Goal: Task Accomplishment & Management: Complete application form

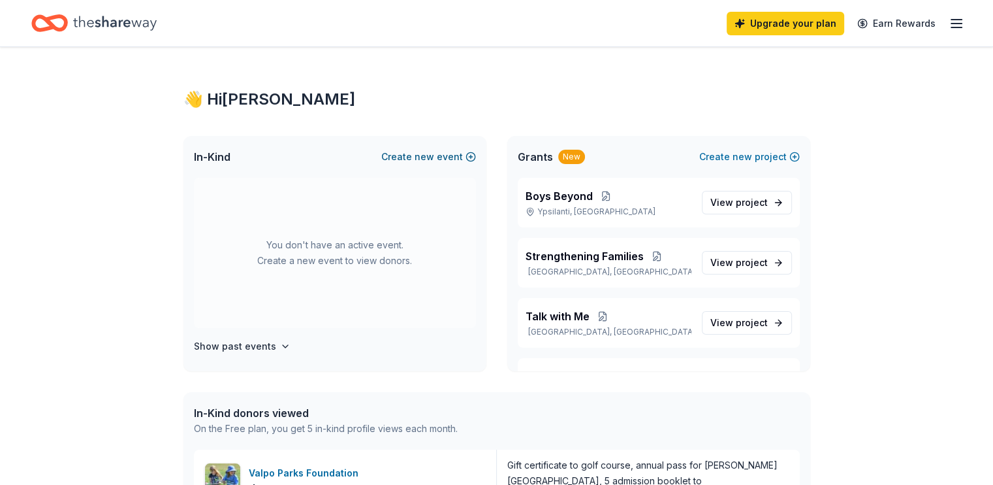
click at [405, 154] on button "Create new event" at bounding box center [428, 157] width 95 height 16
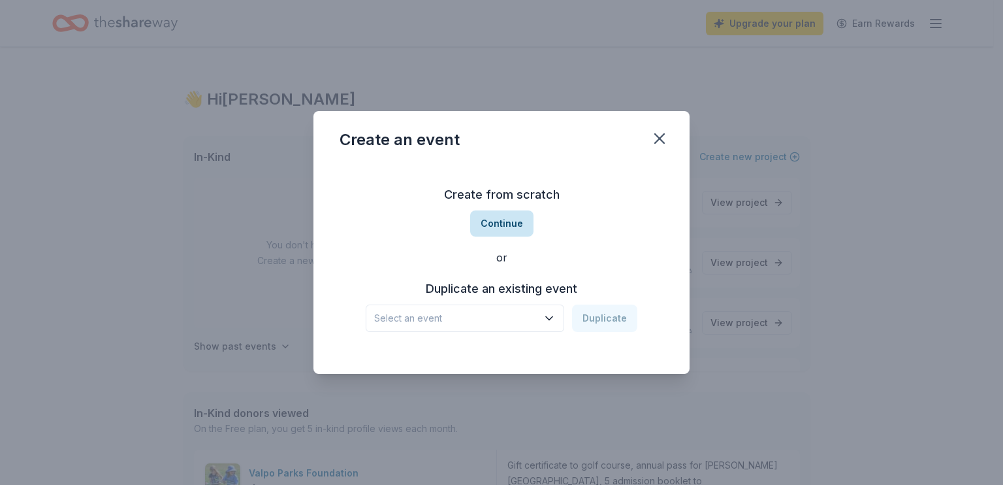
click at [499, 228] on button "Continue" at bounding box center [501, 223] width 63 height 26
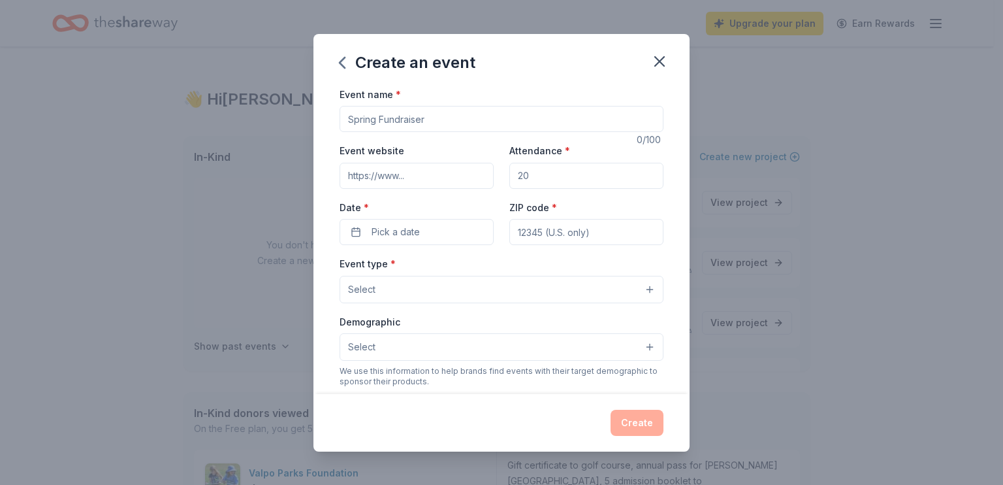
click at [429, 113] on input "Event name *" at bounding box center [502, 119] width 324 height 26
type input "Jingle Bell Jam"
click at [421, 184] on input "Event website" at bounding box center [417, 176] width 154 height 26
type input "https://www.therealagape.org"
click at [530, 174] on input "Attendance *" at bounding box center [586, 176] width 154 height 26
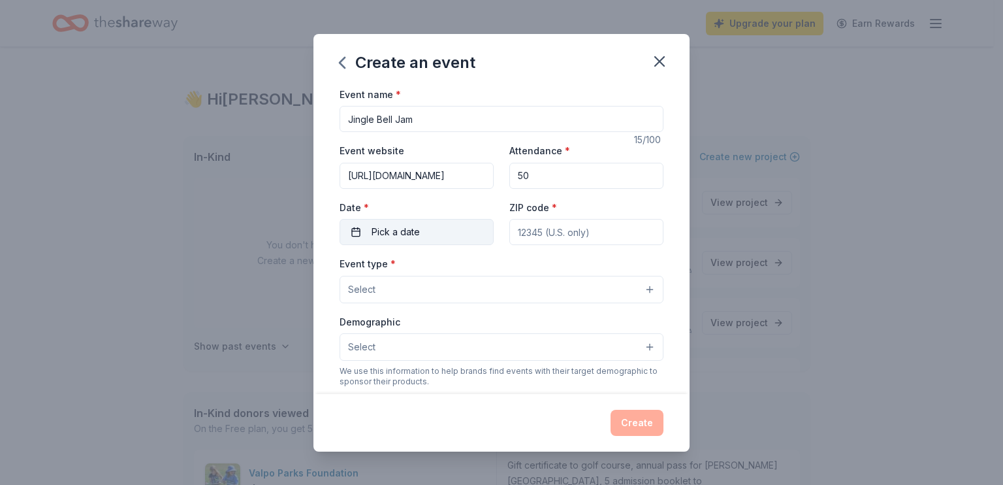
type input "50"
click at [412, 228] on span "Pick a date" at bounding box center [396, 232] width 48 height 16
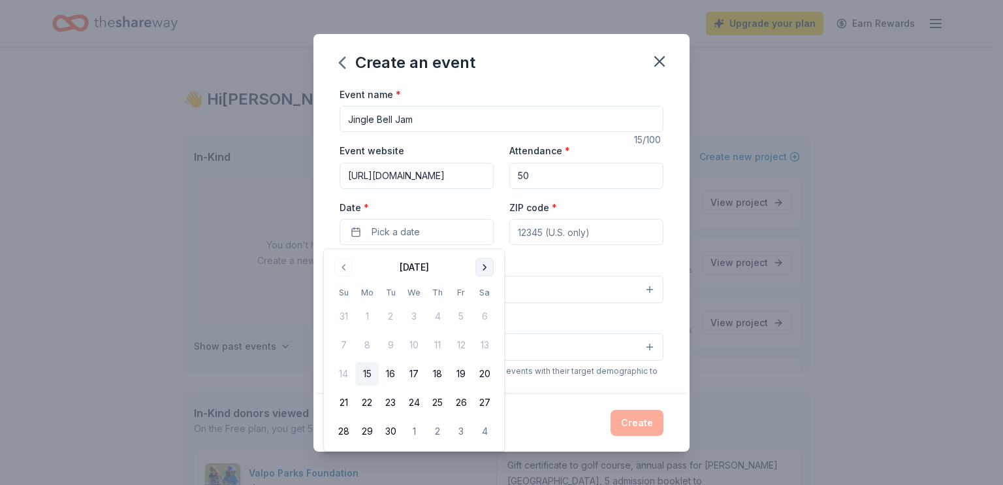
click at [483, 267] on button "Go to next month" at bounding box center [484, 267] width 18 height 18
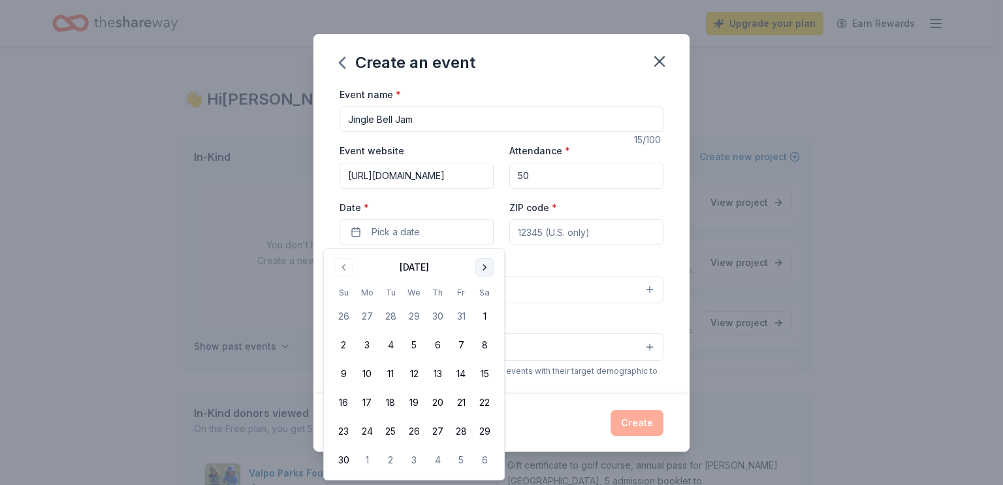
click at [483, 267] on button "Go to next month" at bounding box center [484, 267] width 18 height 18
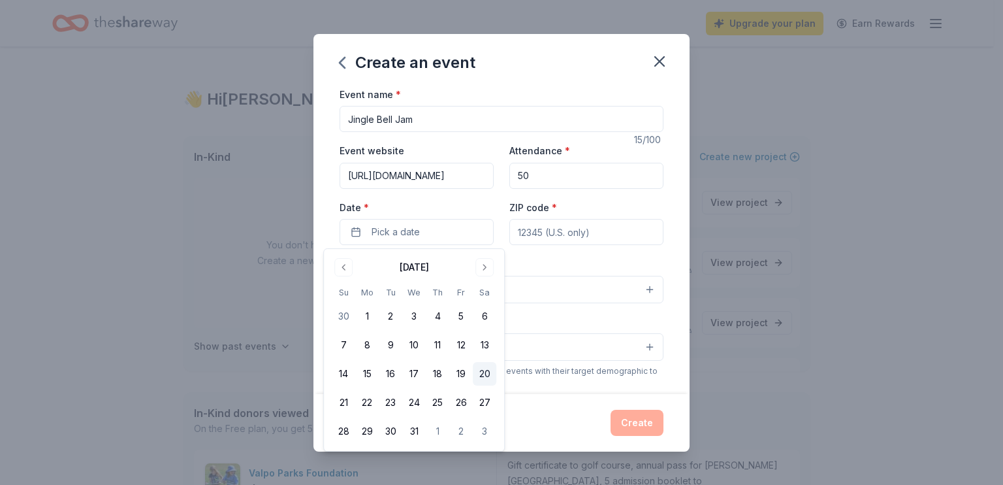
click at [490, 374] on button "20" at bounding box center [485, 374] width 24 height 24
click at [565, 231] on input "ZIP code *" at bounding box center [586, 232] width 154 height 26
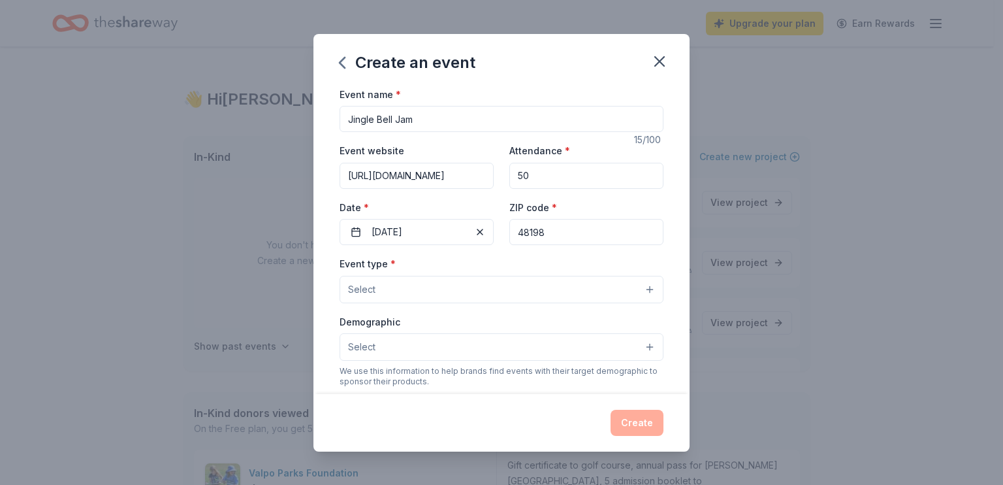
type input "48198"
click at [416, 296] on button "Select" at bounding box center [502, 289] width 324 height 27
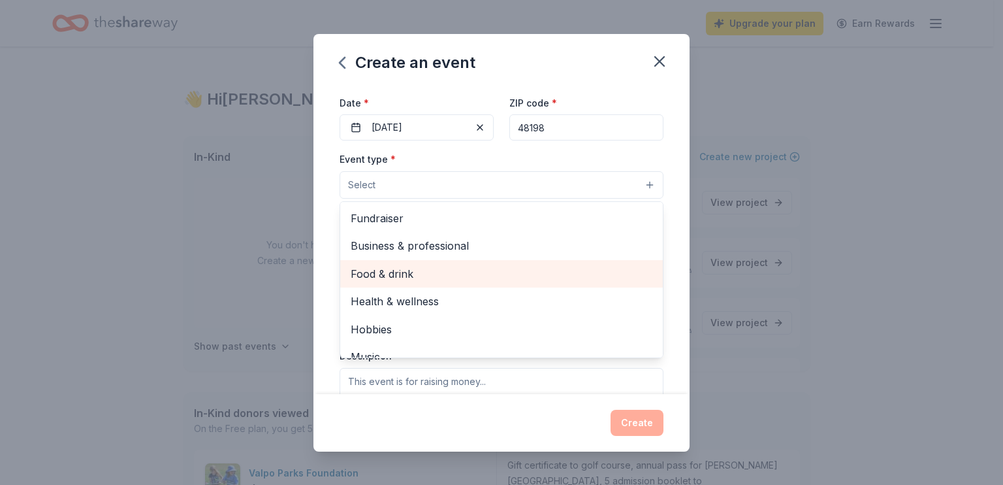
click at [426, 278] on span "Food & drink" at bounding box center [502, 273] width 302 height 17
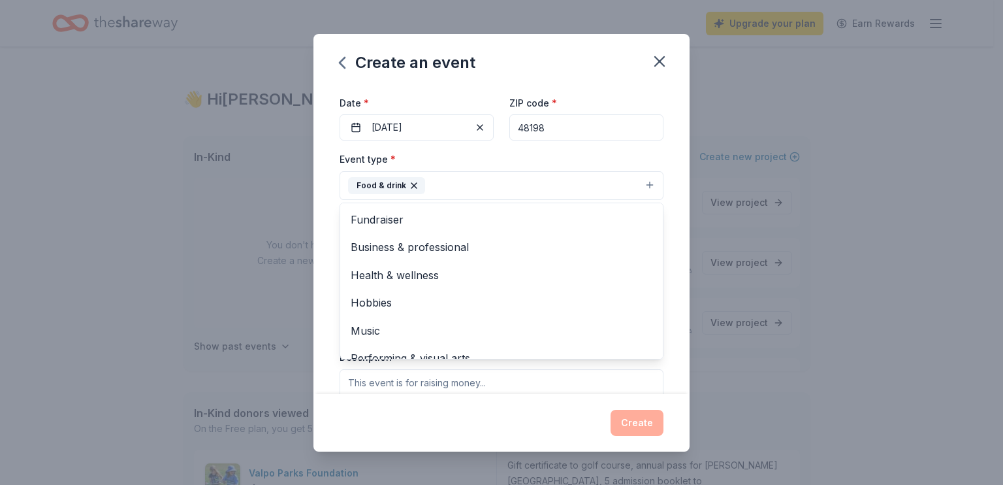
click at [669, 372] on div "Event name * Jingle Bell Jam 15 /100 Event website https://www.therealagape.org…" at bounding box center [502, 240] width 376 height 308
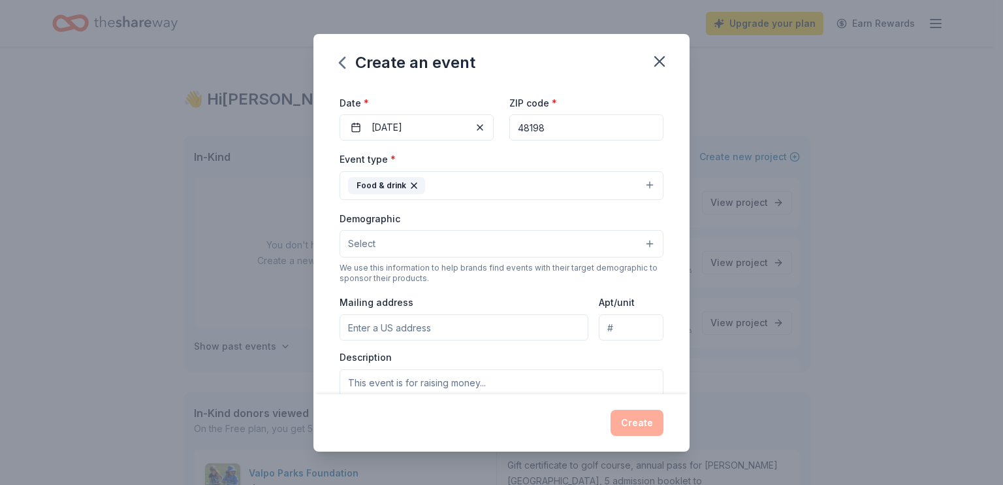
click at [528, 242] on button "Select" at bounding box center [502, 243] width 324 height 27
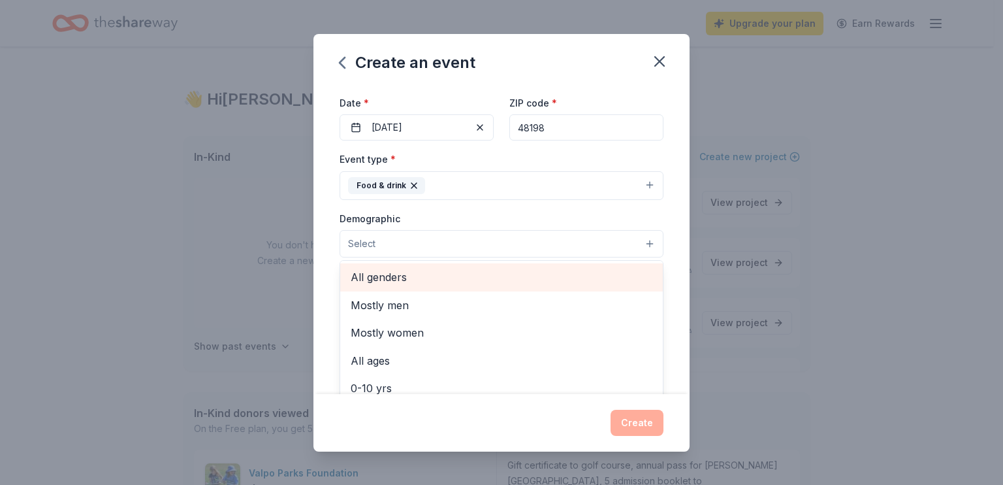
click at [428, 278] on span "All genders" at bounding box center [502, 276] width 302 height 17
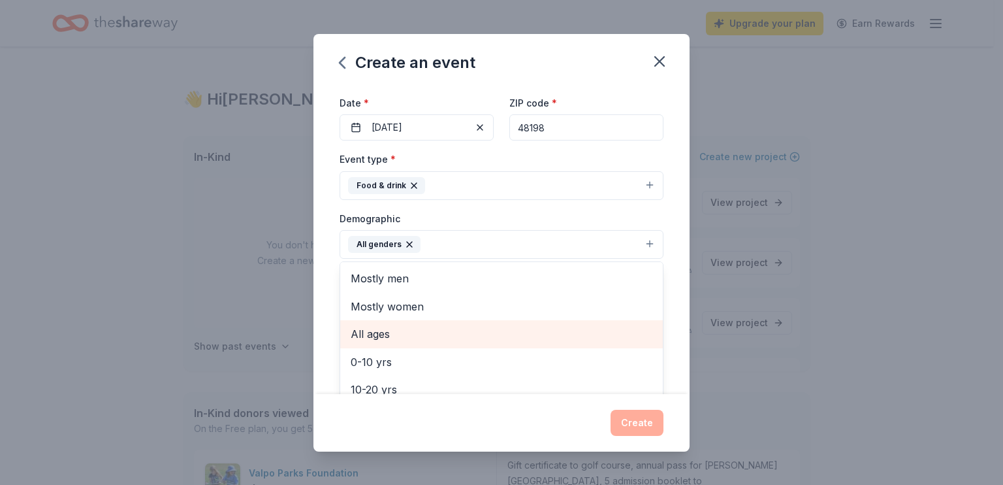
click at [419, 337] on span "All ages" at bounding box center [502, 333] width 302 height 17
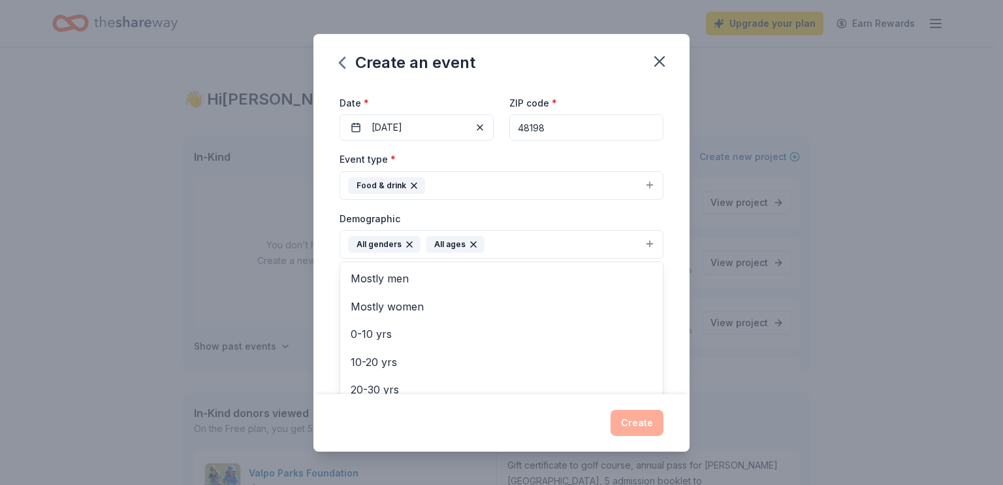
scroll to position [319, 0]
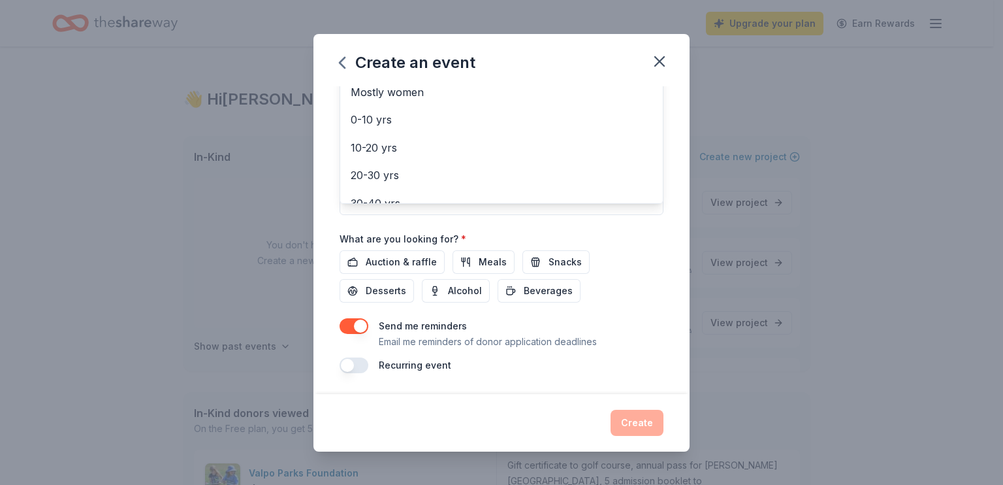
click at [661, 226] on div "Event name * Jingle Bell Jam 15 /100 Event website https://www.therealagape.org…" at bounding box center [502, 240] width 376 height 308
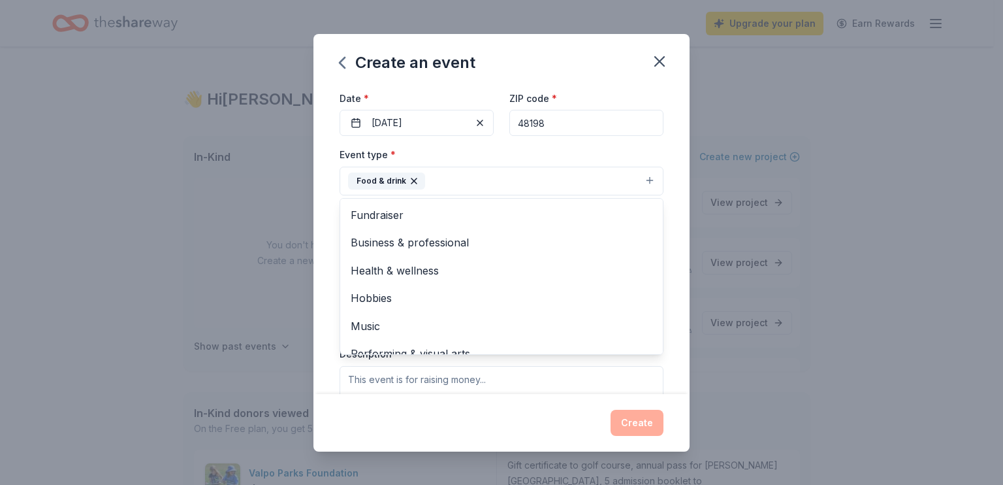
click at [637, 178] on button "Food & drink" at bounding box center [502, 181] width 324 height 29
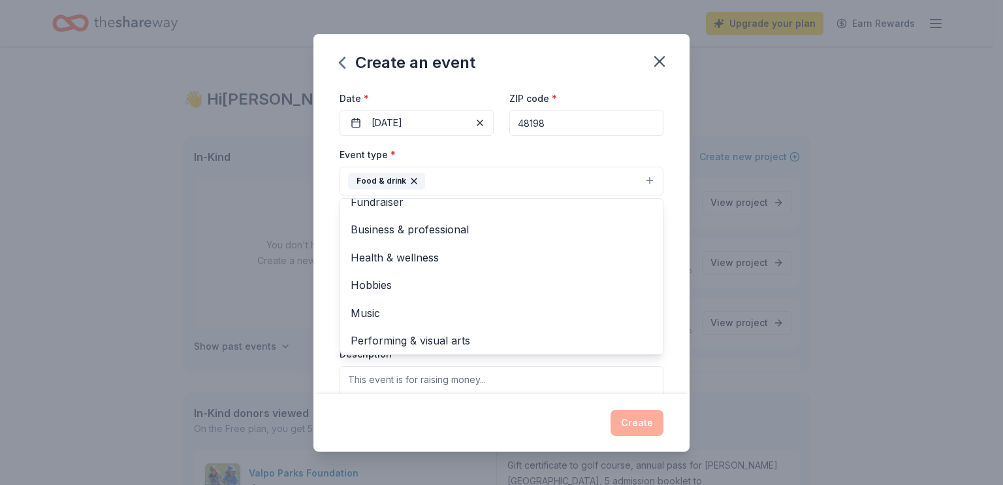
scroll to position [16, 0]
click at [671, 344] on div "Event name * Jingle Bell Jam 15 /100 Event website https://www.therealagape.org…" at bounding box center [502, 240] width 376 height 308
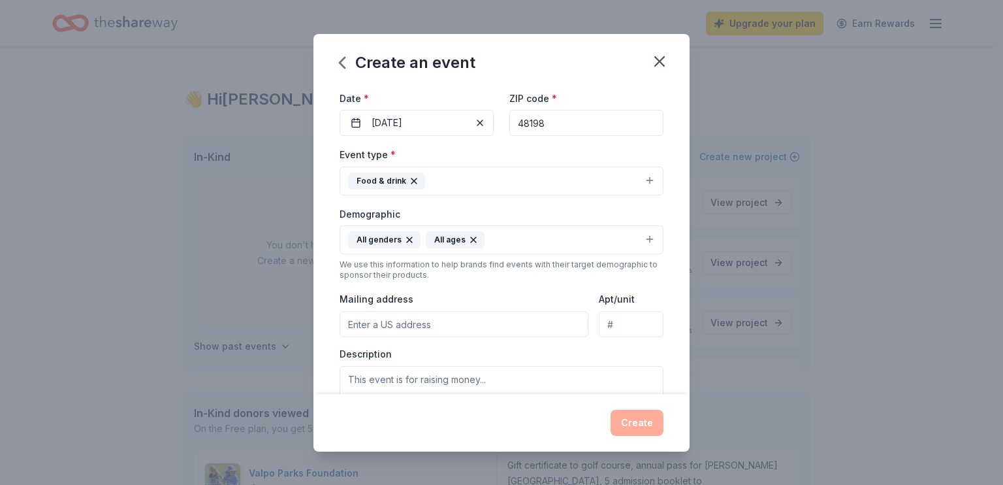
click at [528, 329] on input "Mailing address" at bounding box center [464, 324] width 249 height 26
type input "2146 Moeller Avenue, Ypsilanti, MI, 48198"
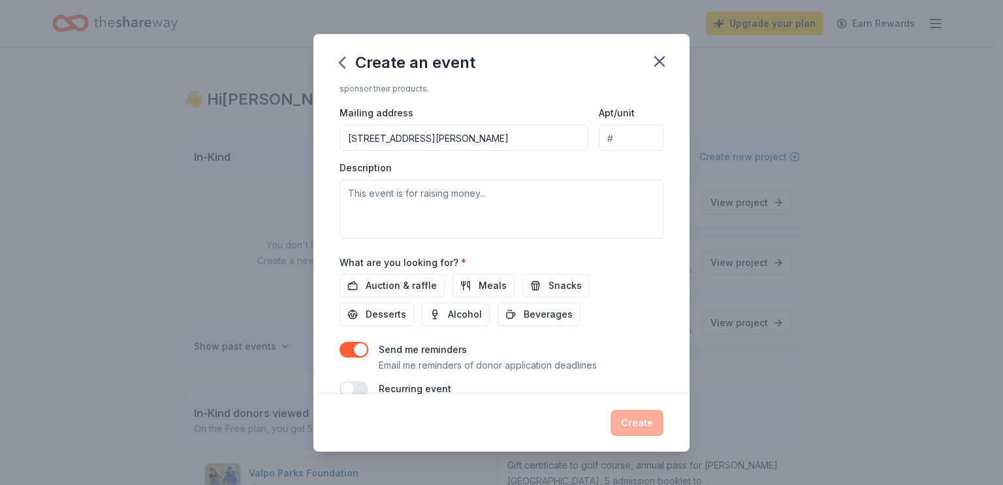
scroll to position [300, 0]
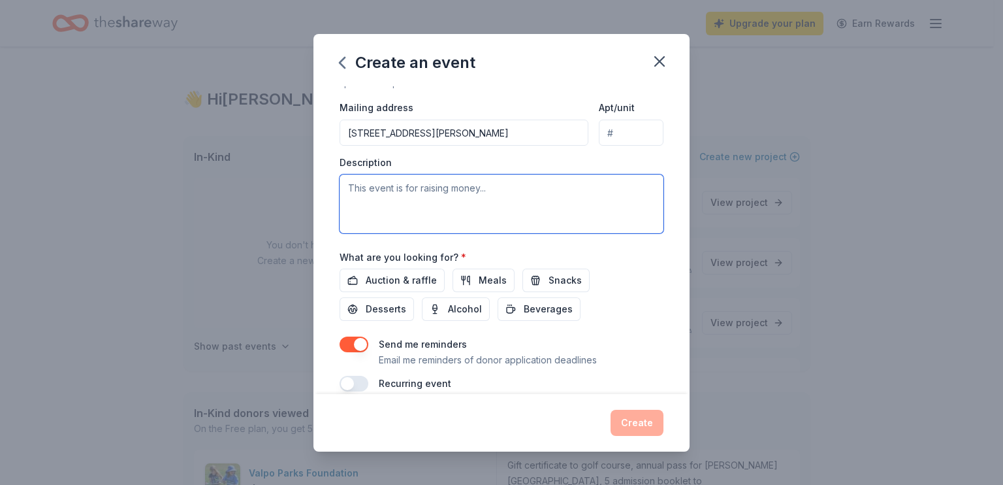
click at [385, 192] on textarea at bounding box center [502, 203] width 324 height 59
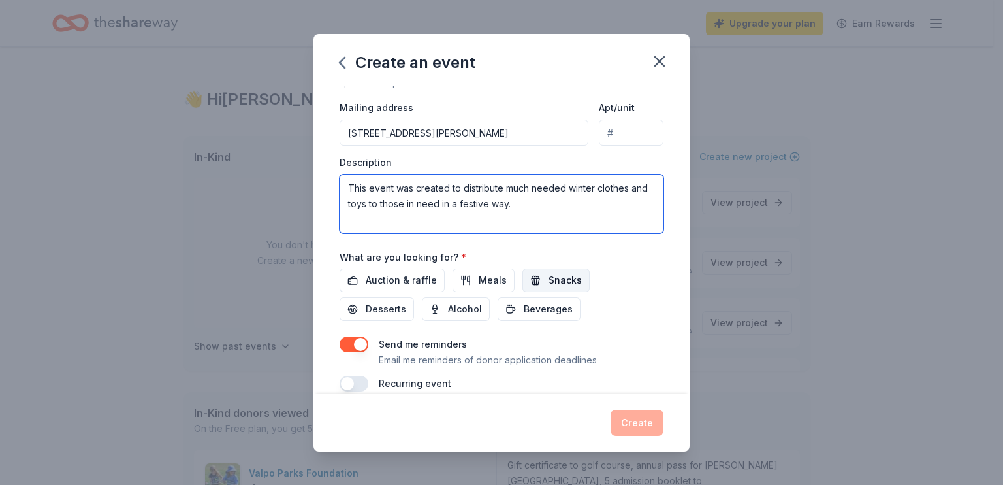
type textarea "This event was created to distribute much needed winter clothes and toys to tho…"
click at [541, 281] on button "Snacks" at bounding box center [556, 280] width 67 height 24
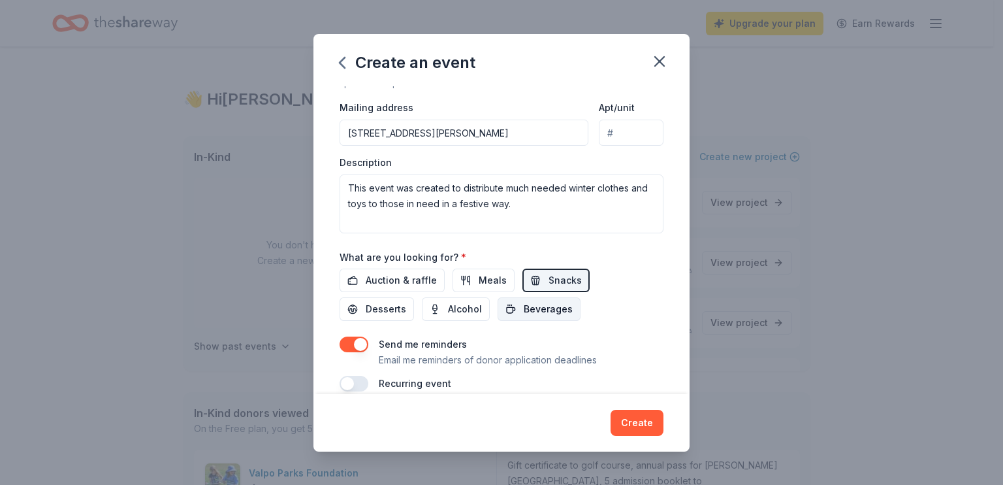
click at [532, 304] on span "Beverages" at bounding box center [548, 309] width 49 height 16
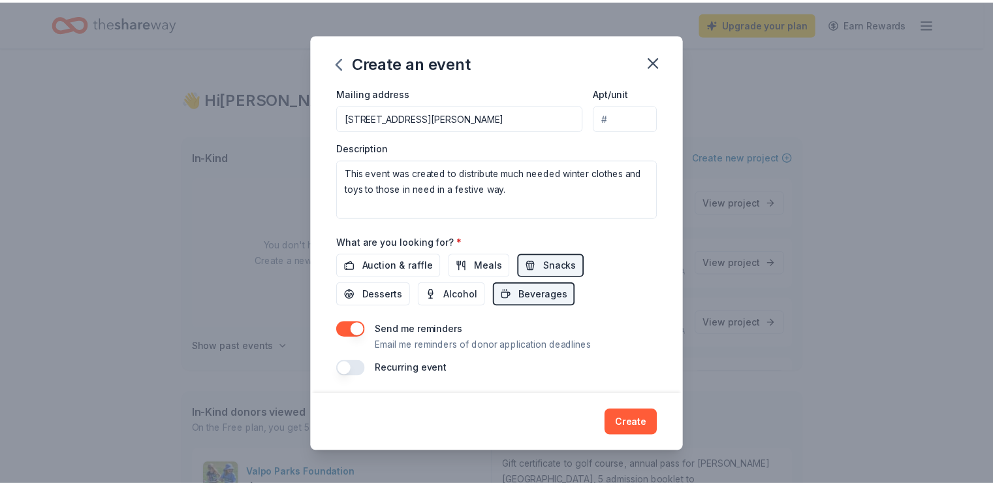
scroll to position [319, 0]
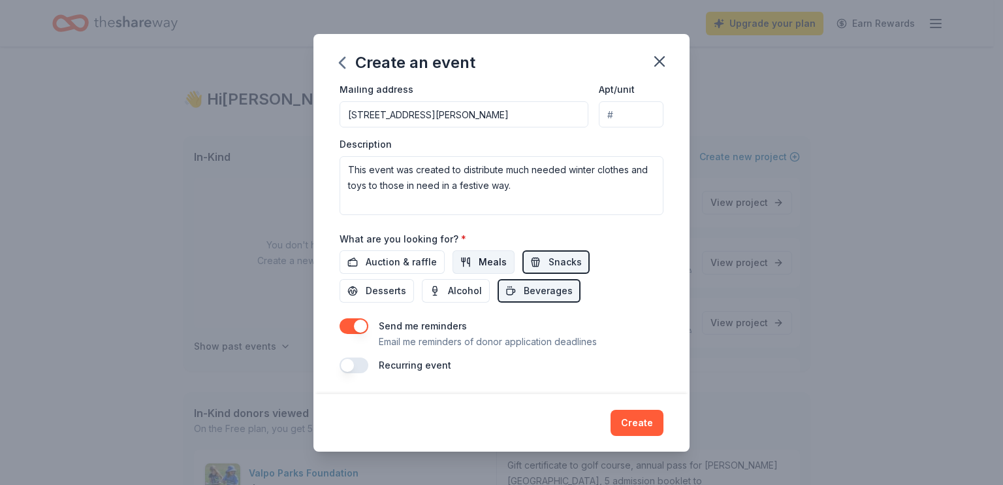
click at [474, 264] on button "Meals" at bounding box center [484, 262] width 62 height 24
click at [392, 289] on span "Desserts" at bounding box center [386, 291] width 40 height 16
click at [625, 421] on button "Create" at bounding box center [637, 423] width 53 height 26
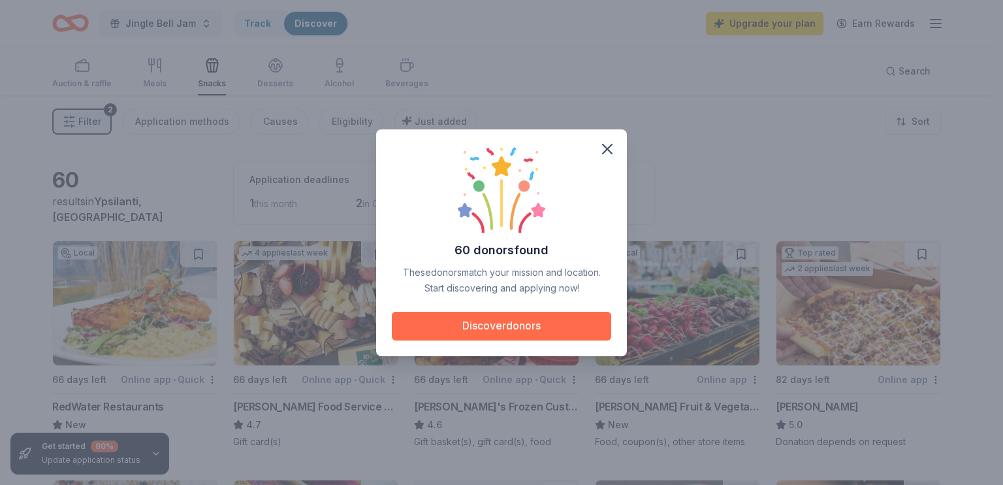
click at [545, 319] on button "Discover donors" at bounding box center [501, 326] width 219 height 29
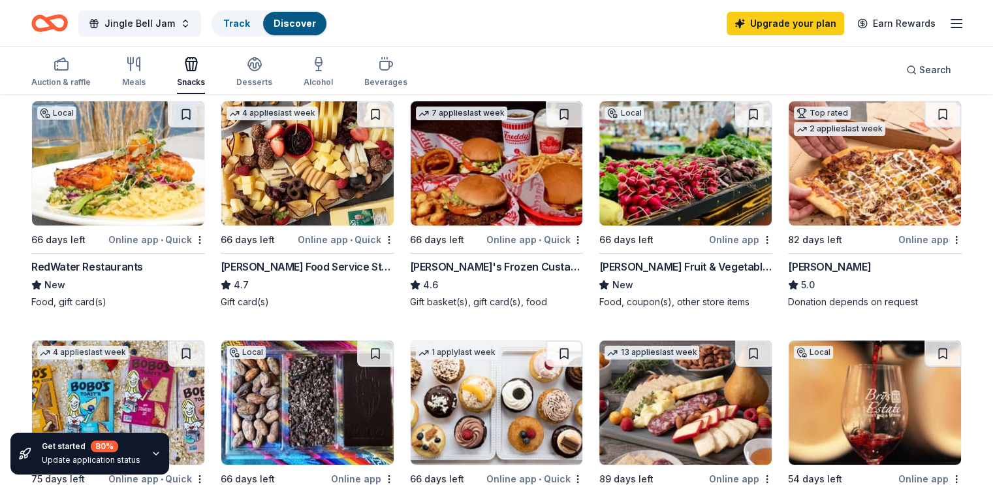
scroll to position [140, 0]
click at [464, 211] on img at bounding box center [497, 163] width 172 height 124
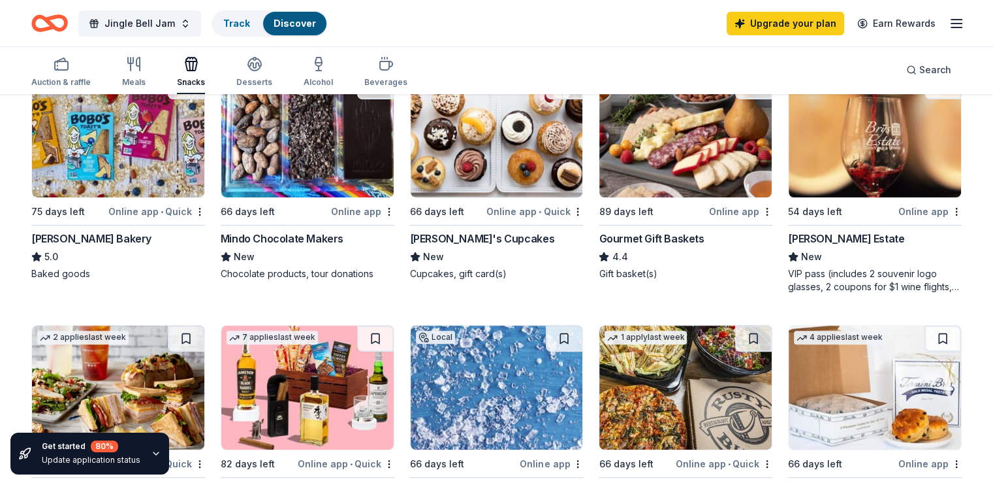
scroll to position [406, 0]
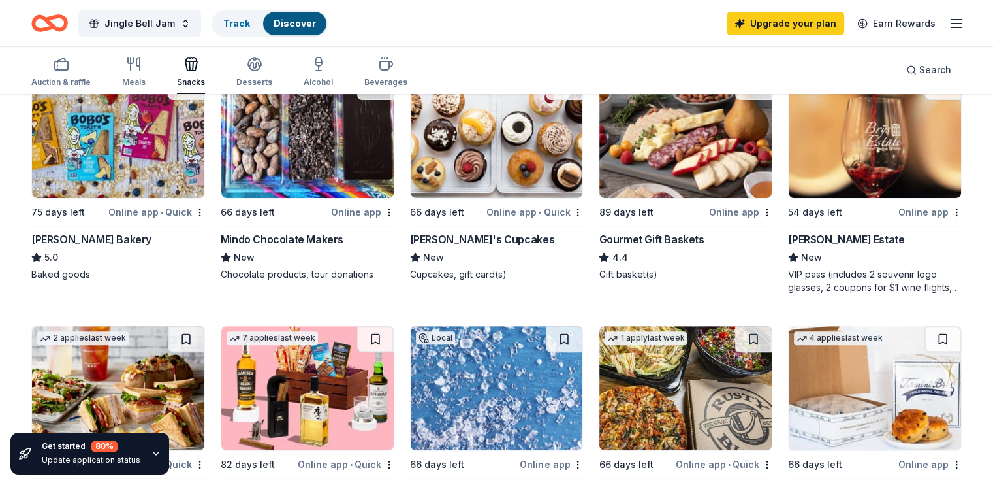
click at [634, 243] on div "Gourmet Gift Baskets" at bounding box center [651, 239] width 105 height 16
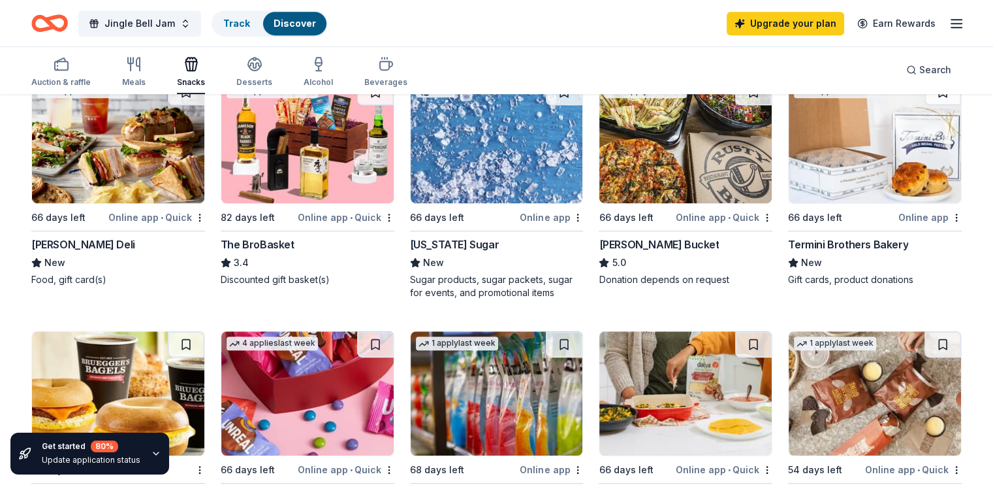
scroll to position [656, 0]
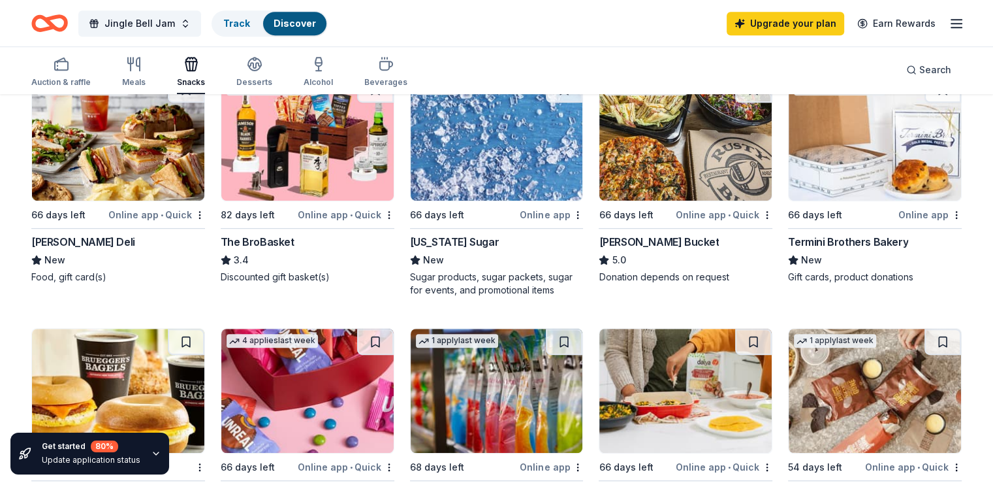
click at [428, 246] on div "Michigan Sugar" at bounding box center [454, 242] width 89 height 16
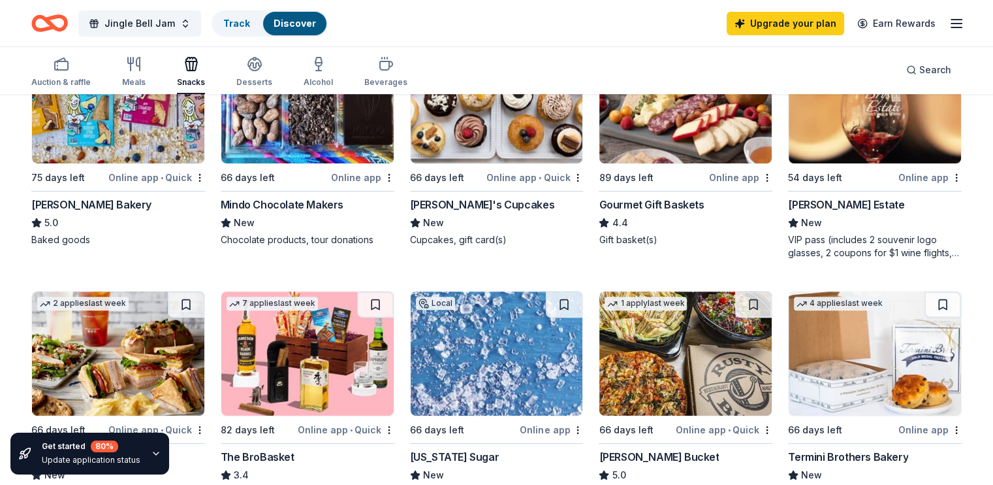
scroll to position [17, 0]
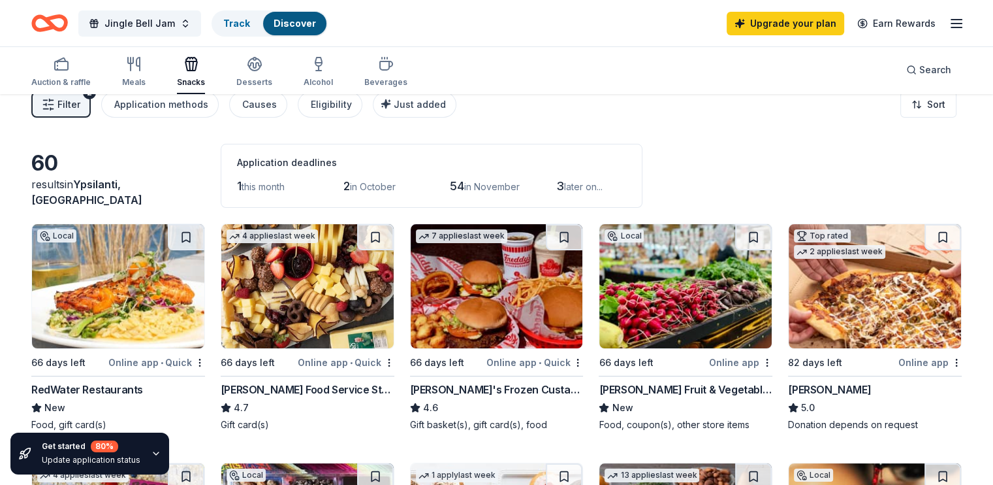
click at [285, 385] on div "[PERSON_NAME] Food Service Store" at bounding box center [308, 389] width 174 height 16
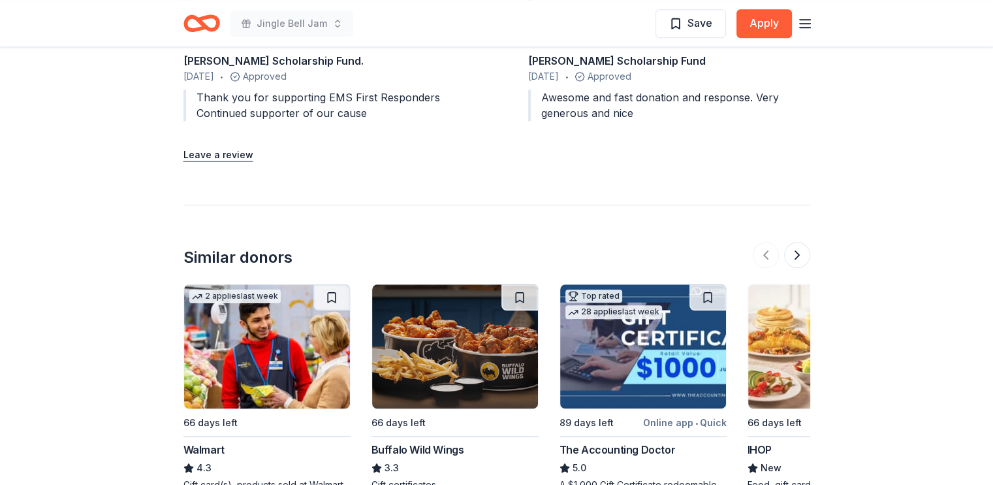
scroll to position [1524, 0]
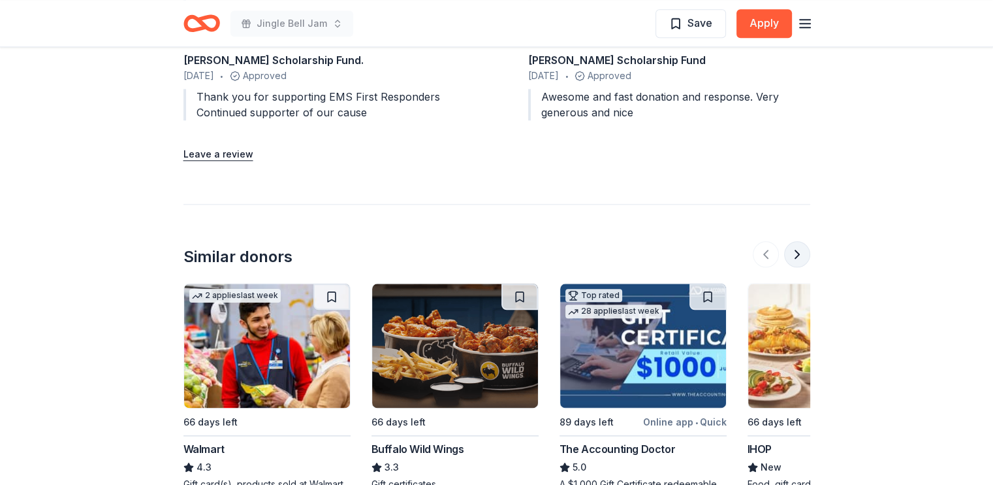
click at [798, 241] on button at bounding box center [797, 254] width 26 height 26
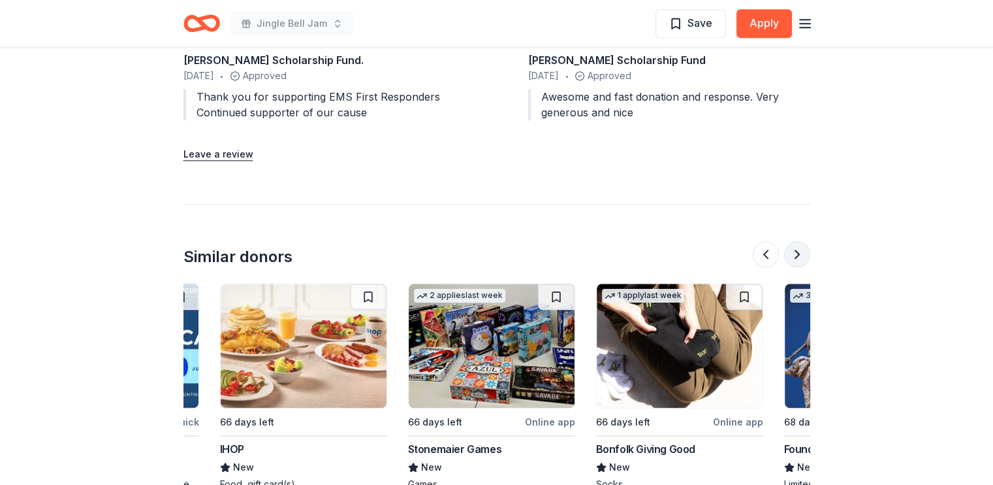
scroll to position [0, 564]
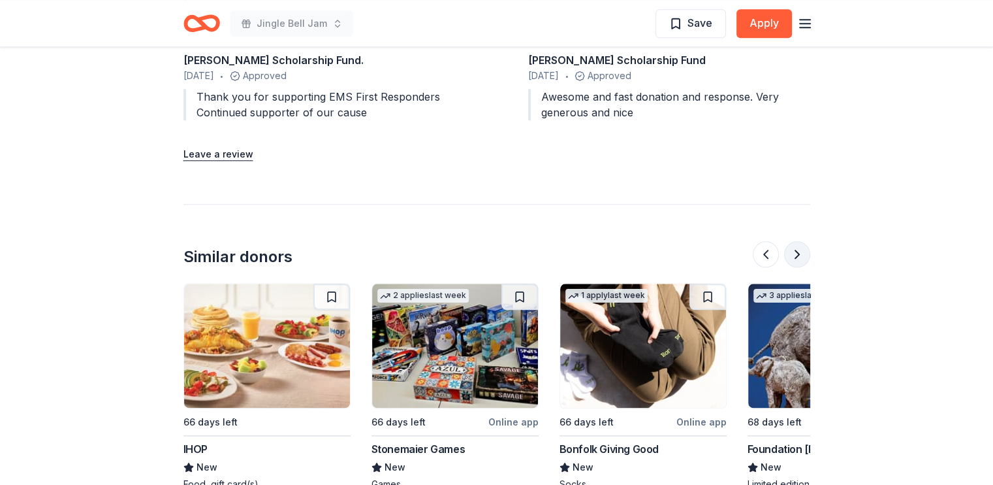
click at [797, 241] on button at bounding box center [797, 254] width 26 height 26
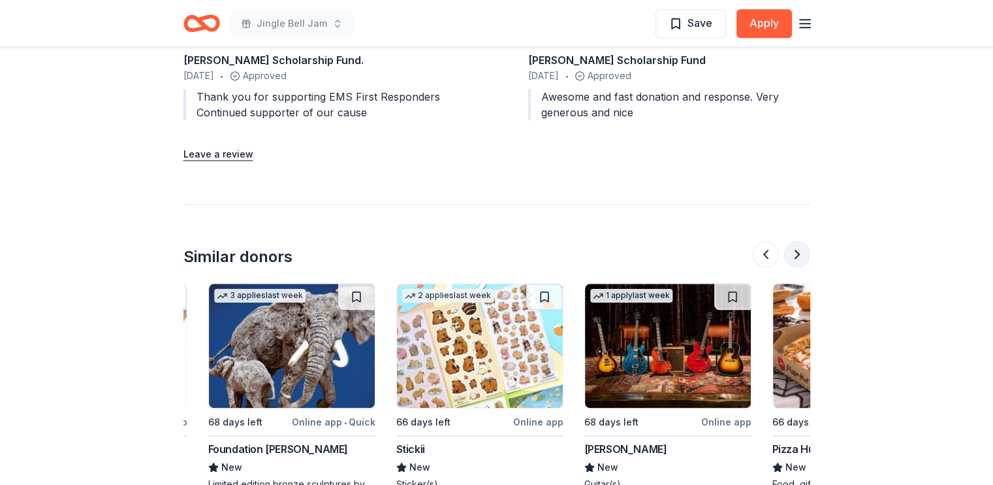
scroll to position [0, 1129]
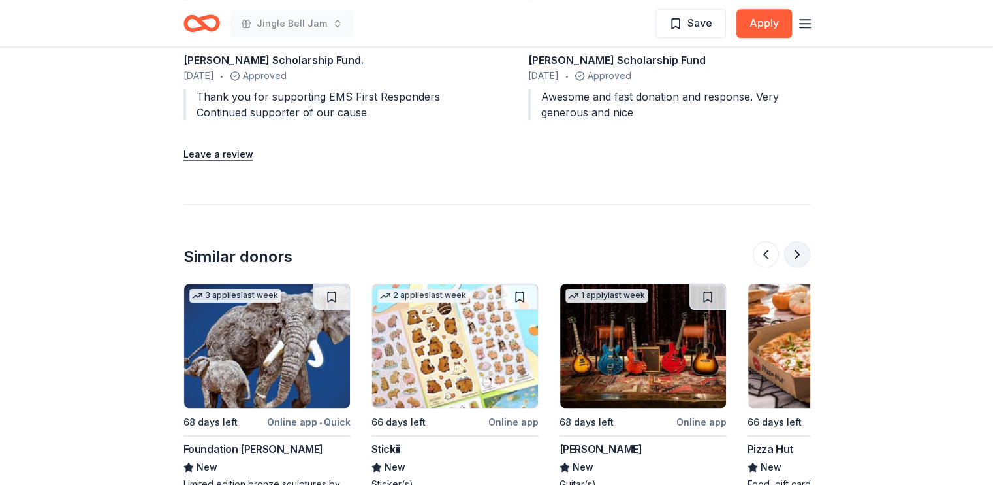
click at [797, 241] on button at bounding box center [797, 254] width 26 height 26
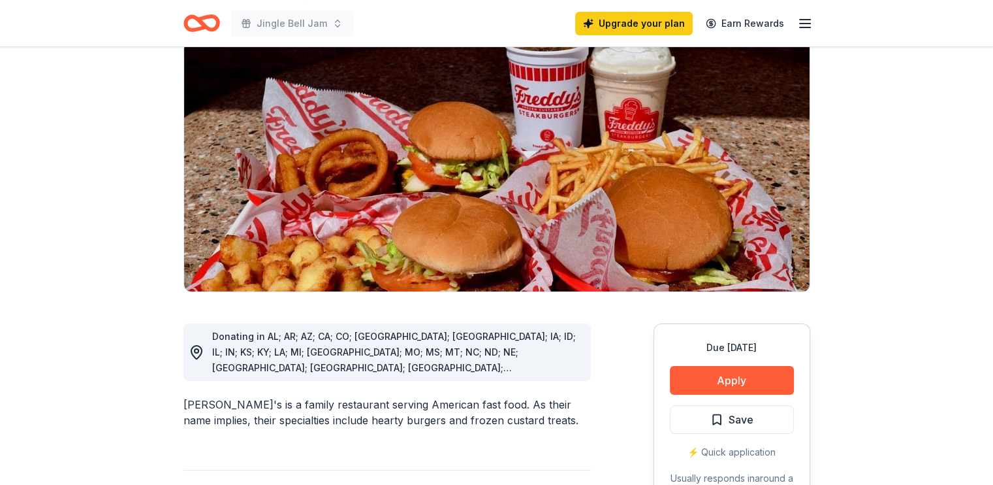
scroll to position [0, 0]
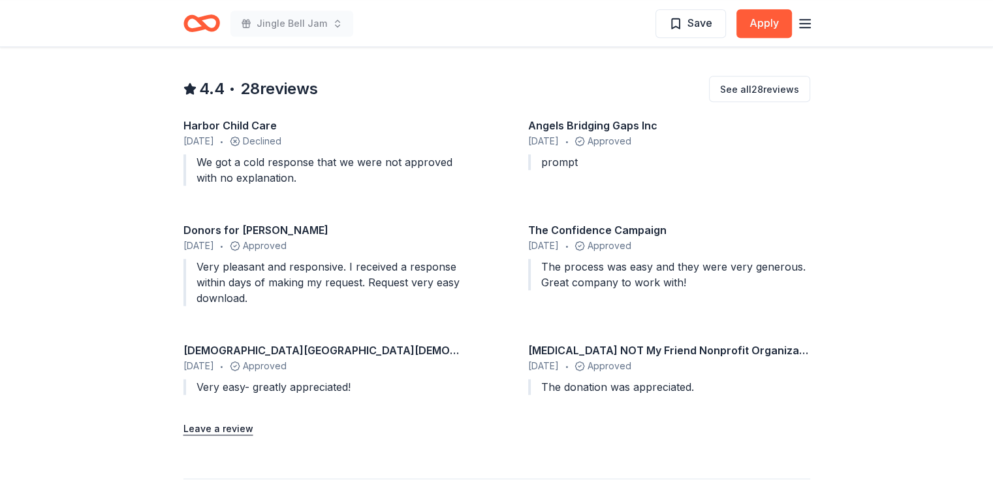
scroll to position [1154, 0]
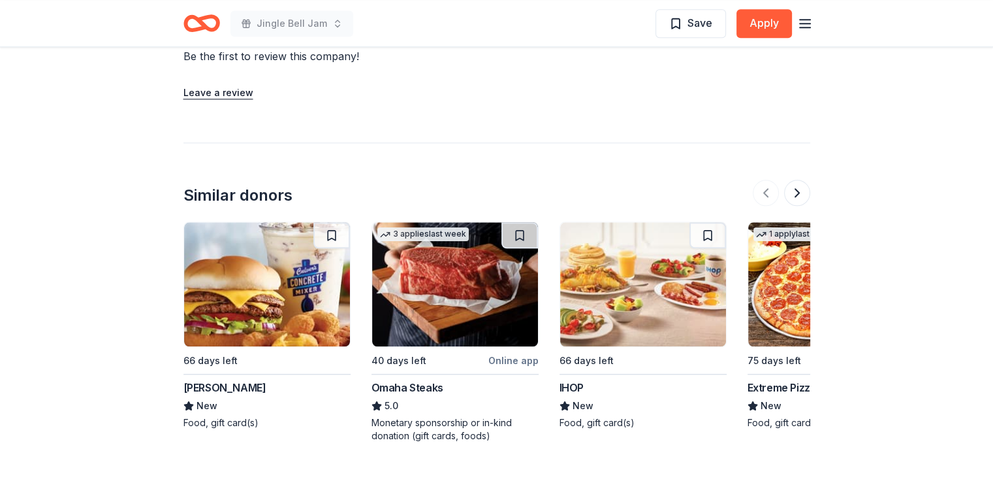
scroll to position [1283, 0]
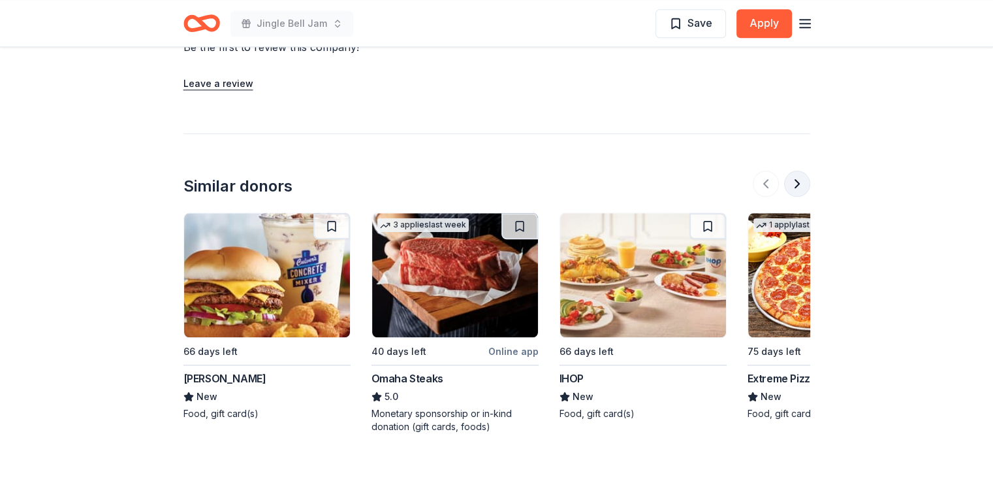
click at [799, 181] on button at bounding box center [797, 183] width 26 height 26
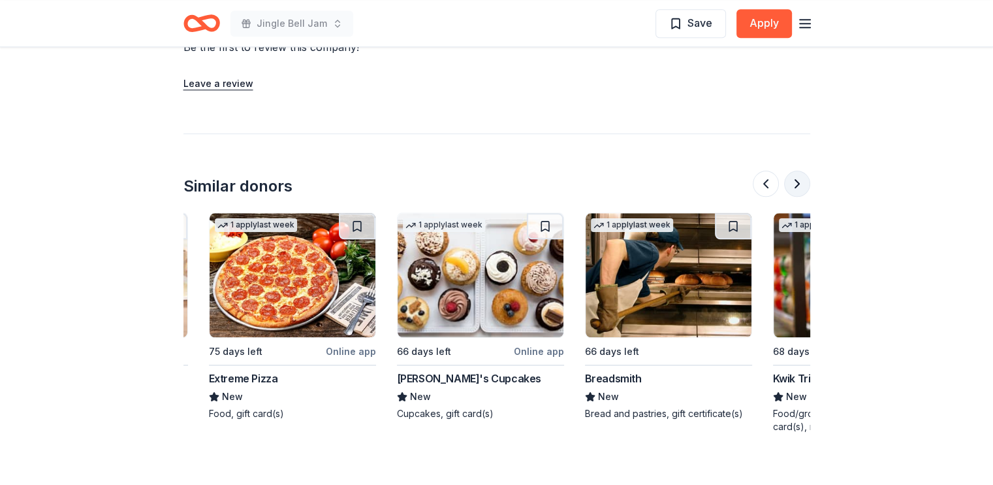
scroll to position [0, 564]
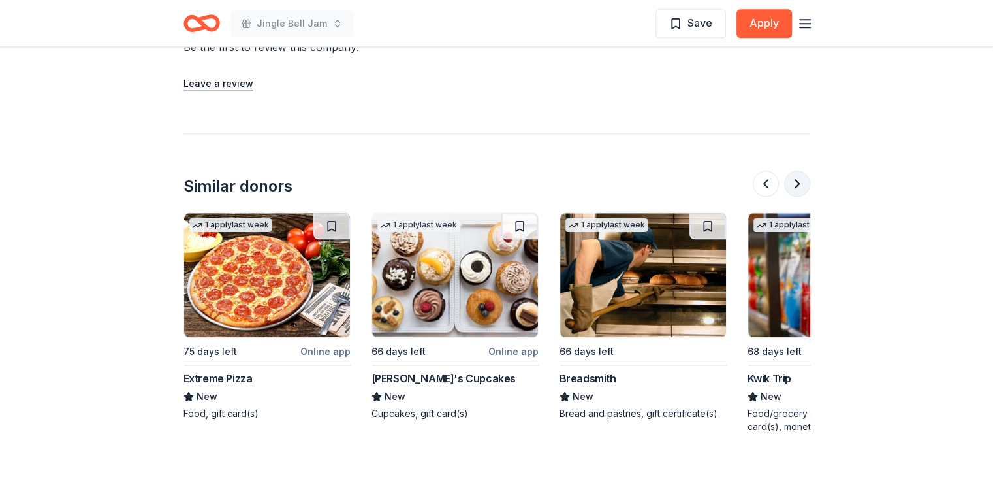
click at [799, 181] on button at bounding box center [797, 183] width 26 height 26
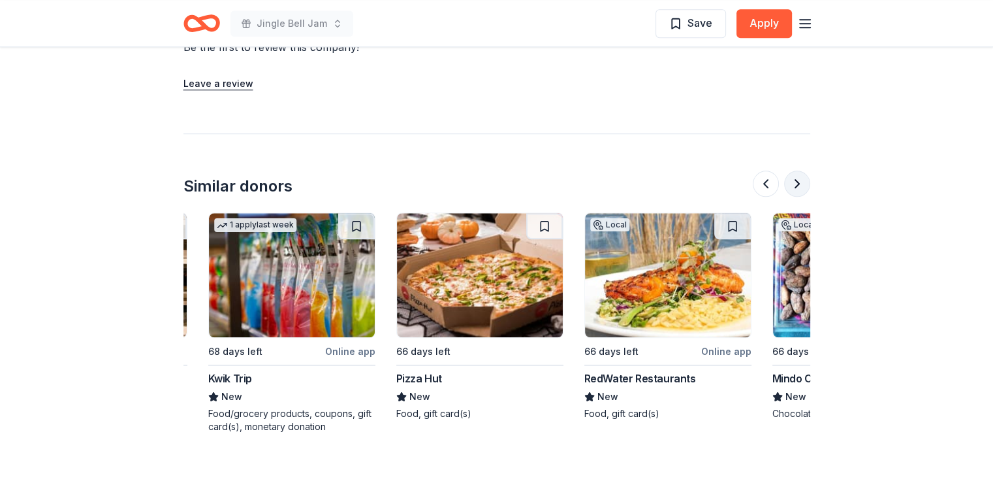
scroll to position [0, 1129]
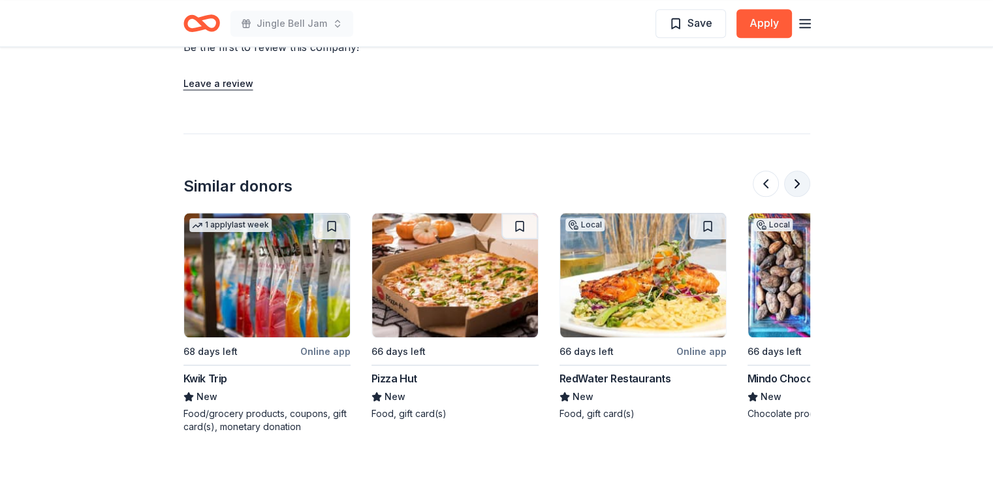
click at [799, 181] on button at bounding box center [797, 183] width 26 height 26
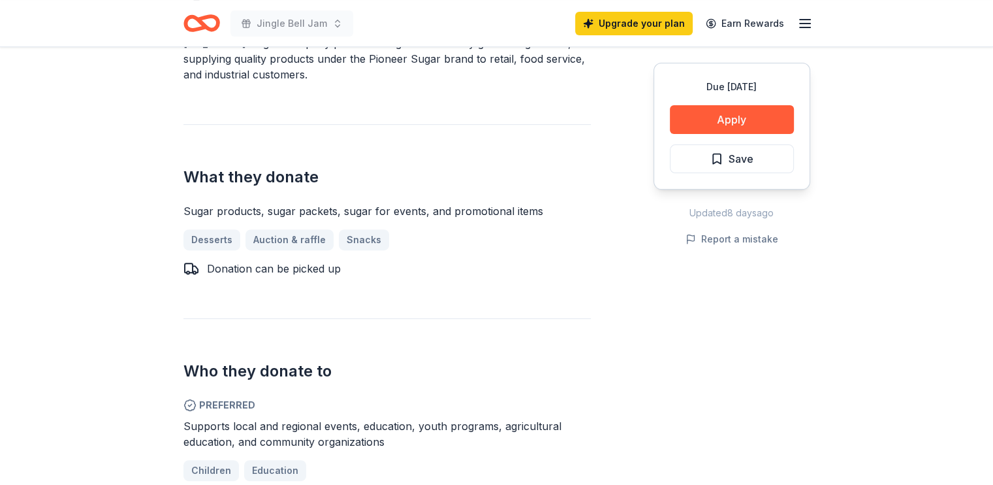
scroll to position [11, 0]
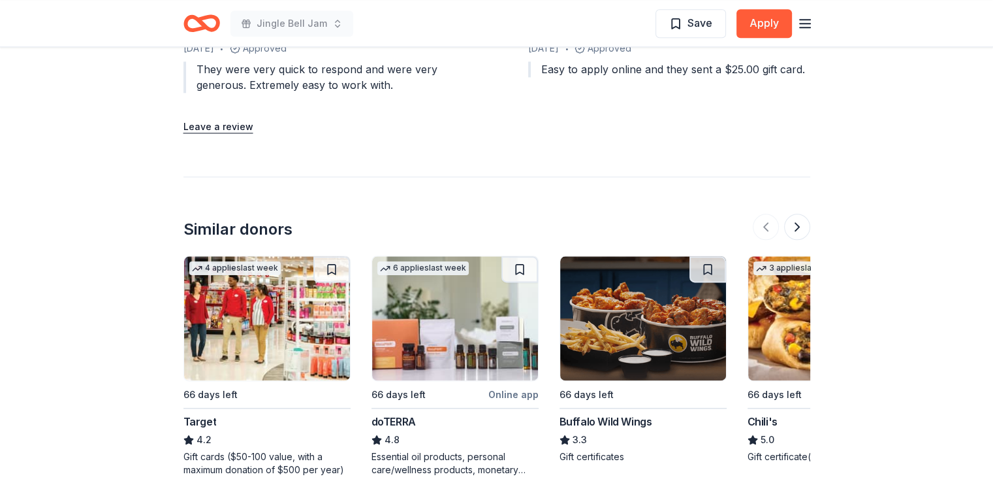
scroll to position [1663, 0]
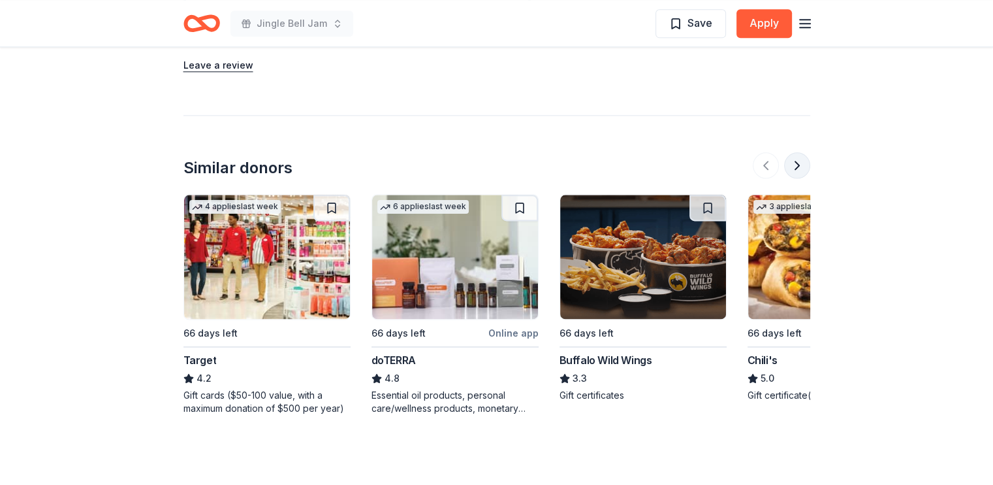
click at [794, 152] on button at bounding box center [797, 165] width 26 height 26
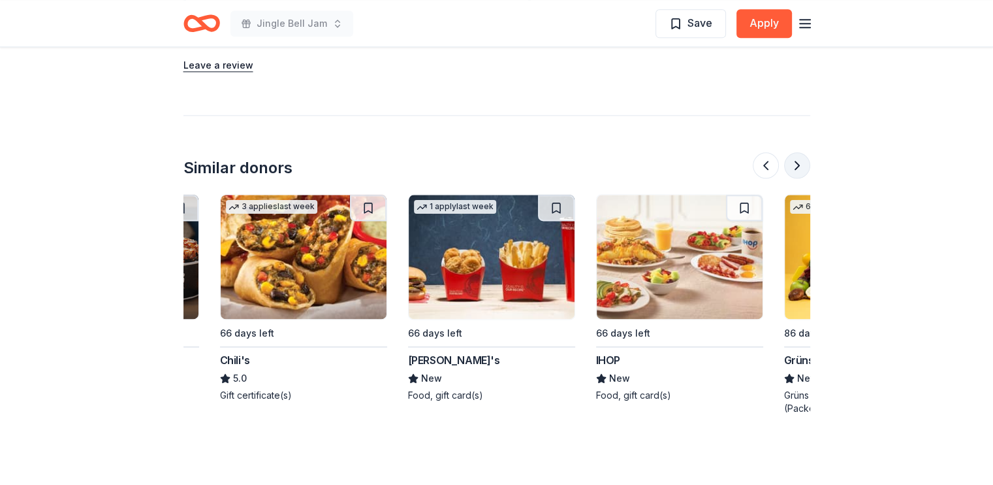
scroll to position [0, 564]
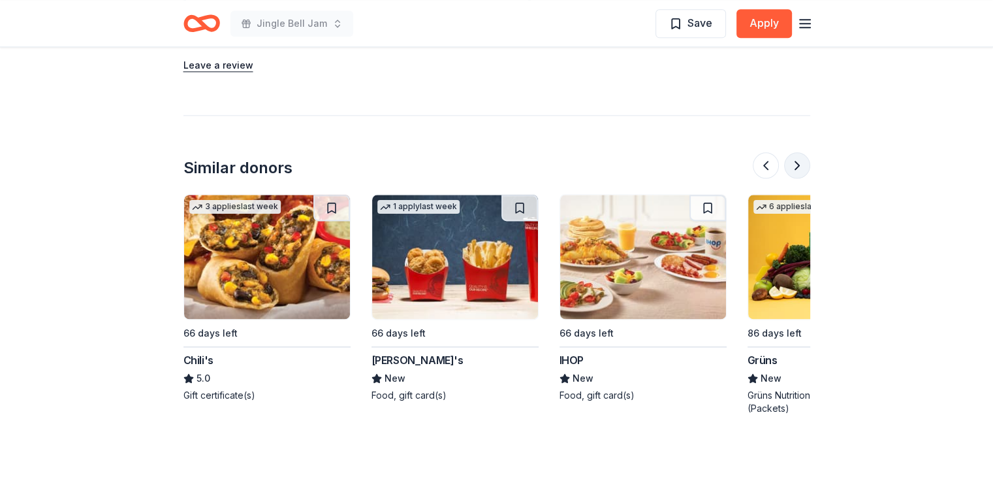
click at [794, 152] on button at bounding box center [797, 165] width 26 height 26
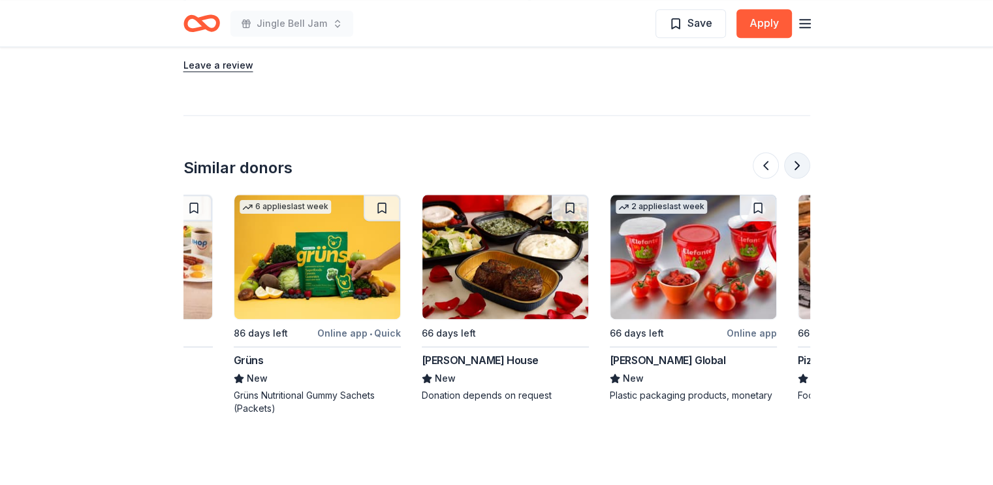
scroll to position [0, 1129]
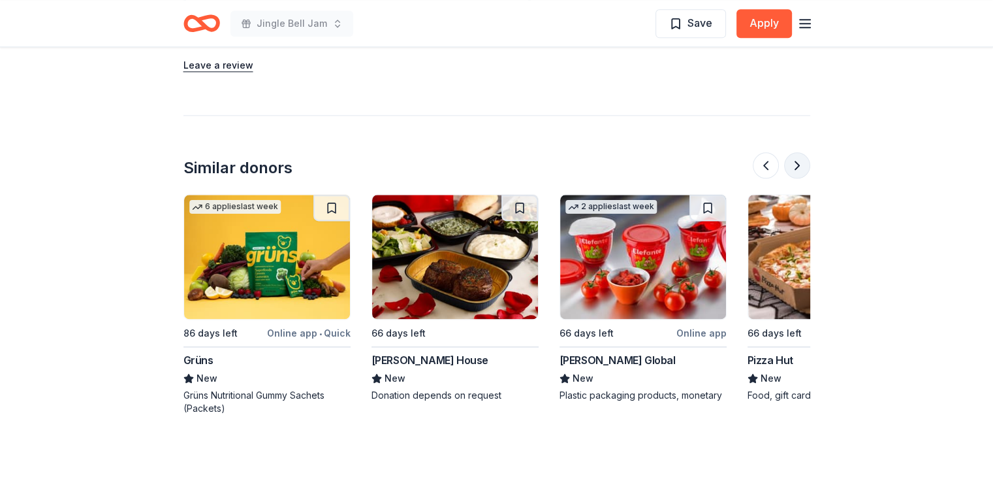
click at [794, 152] on button at bounding box center [797, 165] width 26 height 26
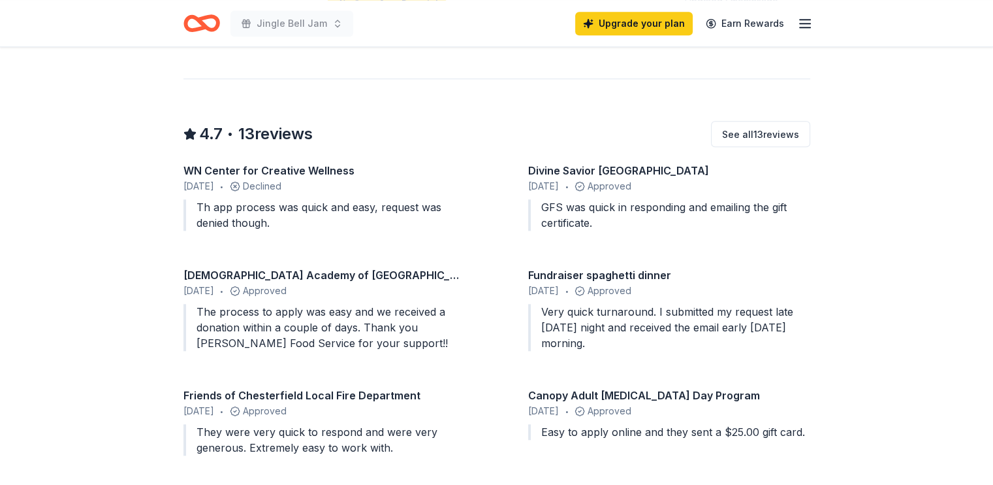
scroll to position [0, 0]
